Goal: Navigation & Orientation: Go to known website

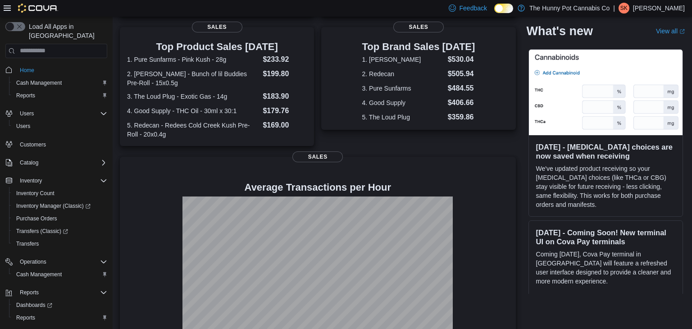
scroll to position [195, 0]
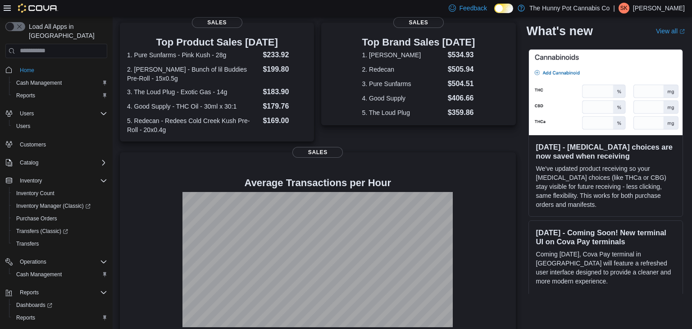
scroll to position [195, 0]
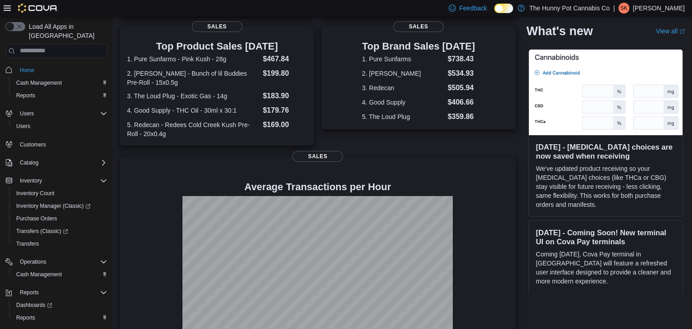
scroll to position [195, 0]
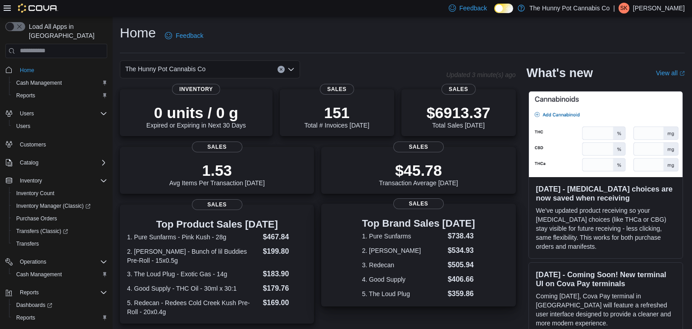
scroll to position [195, 0]
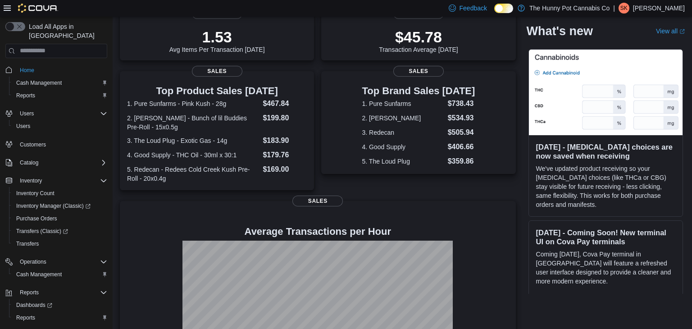
scroll to position [195, 0]
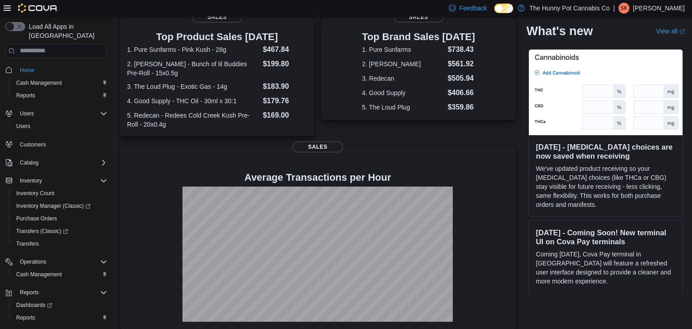
scroll to position [188, 0]
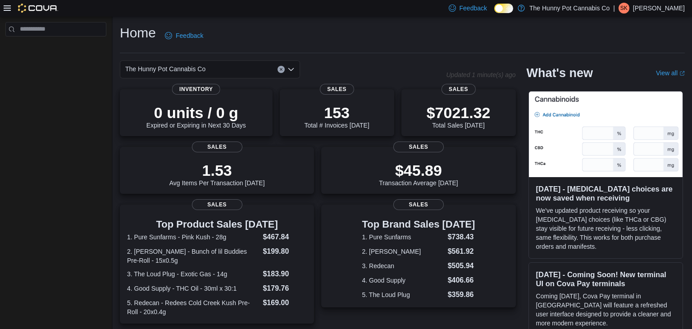
scroll to position [195, 0]
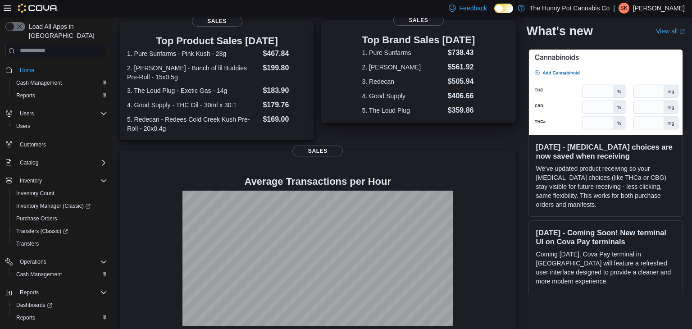
scroll to position [184, 0]
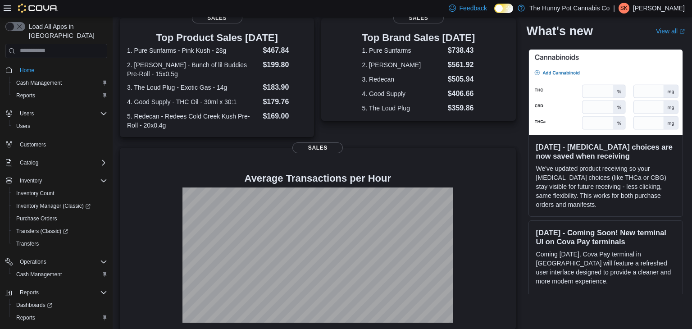
scroll to position [187, 0]
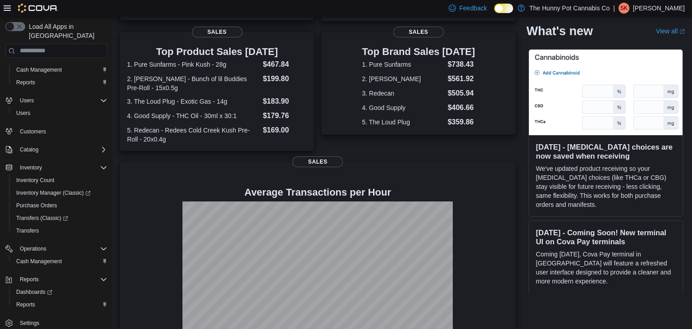
scroll to position [173, 0]
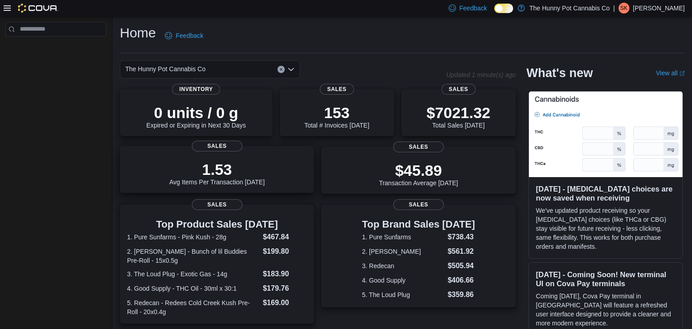
scroll to position [195, 0]
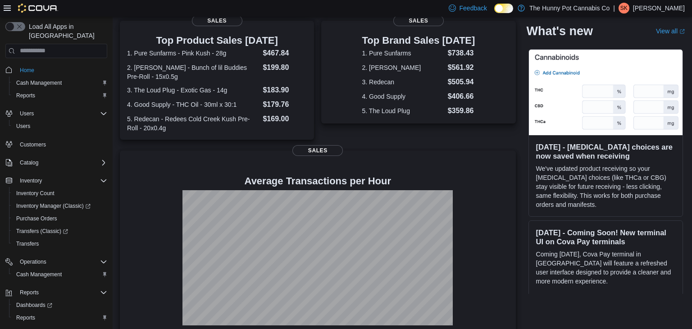
scroll to position [185, 0]
